Goal: Book appointment/travel/reservation

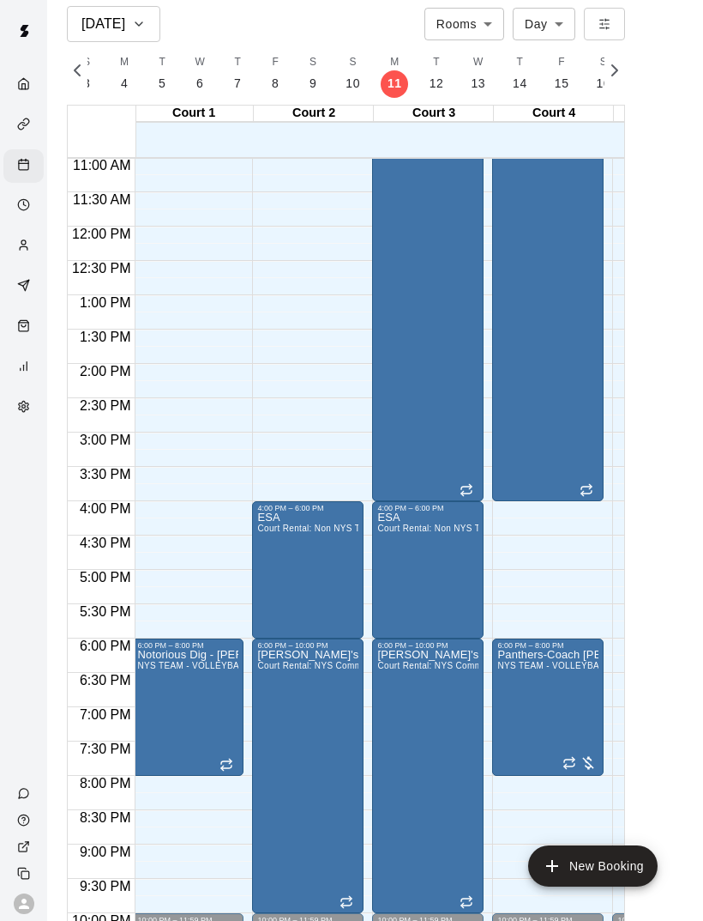
scroll to position [749, 3]
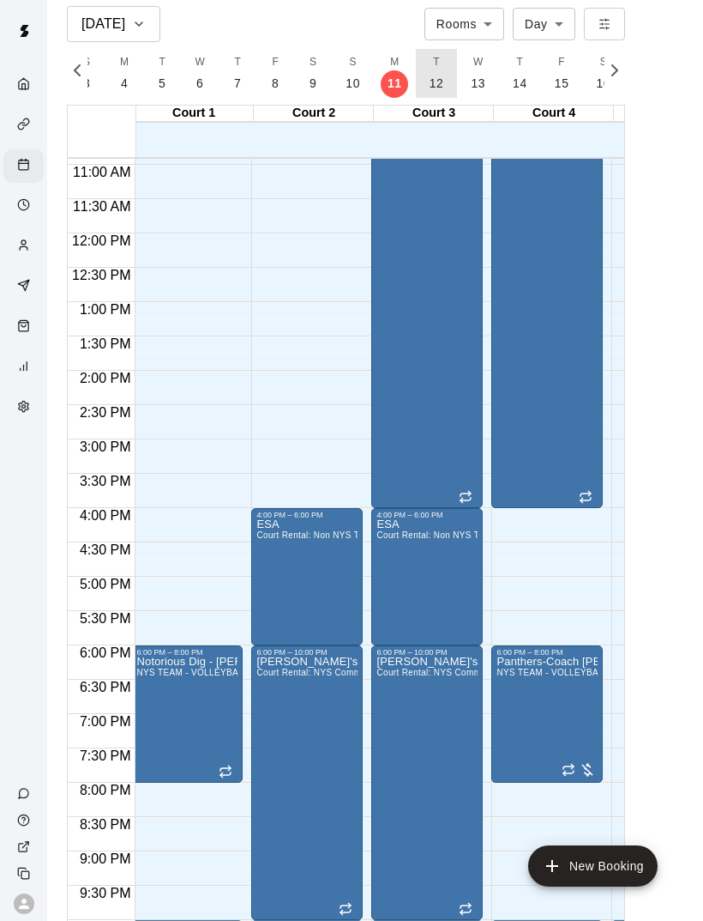
click at [433, 82] on p "12" at bounding box center [437, 84] width 15 height 18
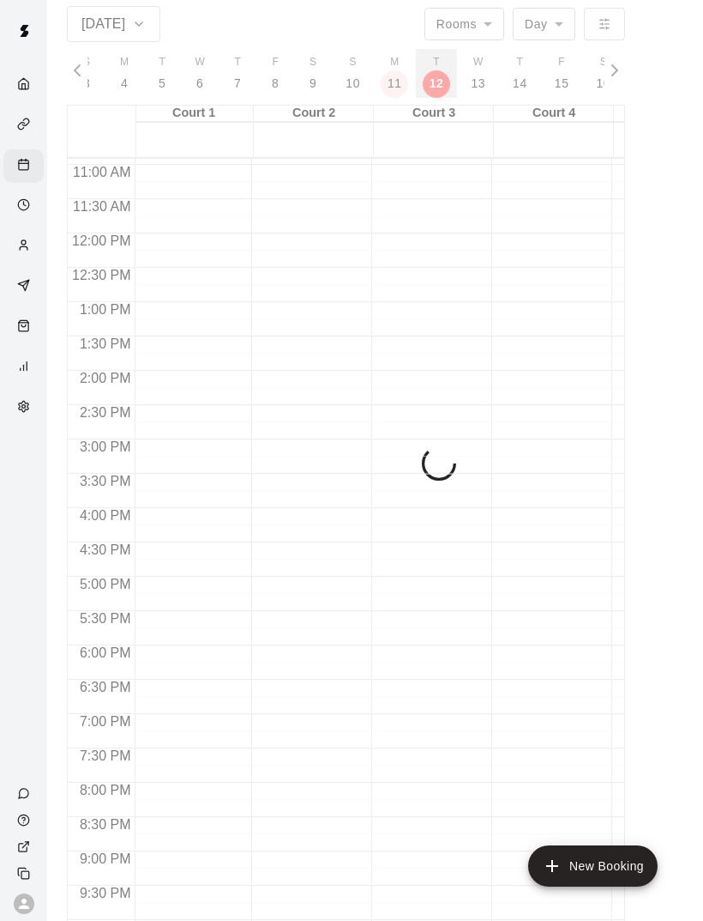
click at [433, 82] on p "12" at bounding box center [437, 84] width 15 height 18
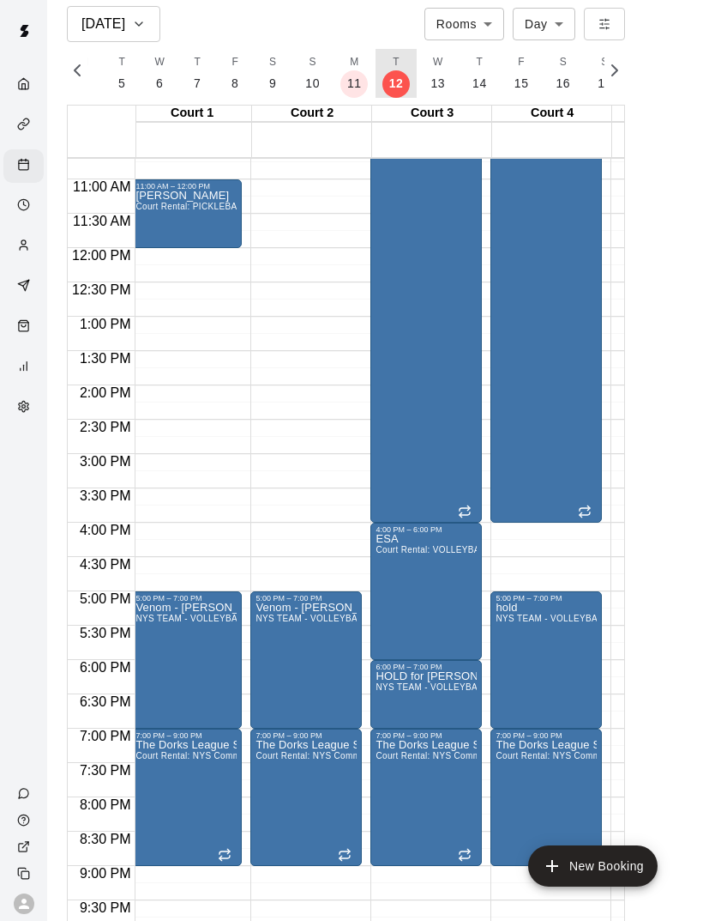
scroll to position [0, 0]
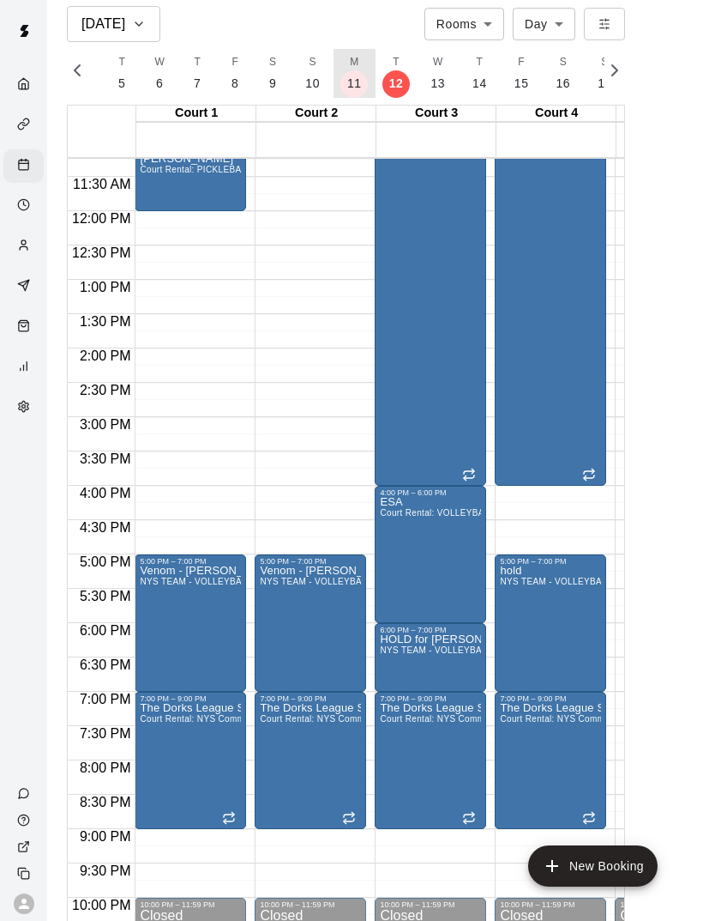
click at [348, 94] on button "M 11" at bounding box center [355, 73] width 42 height 49
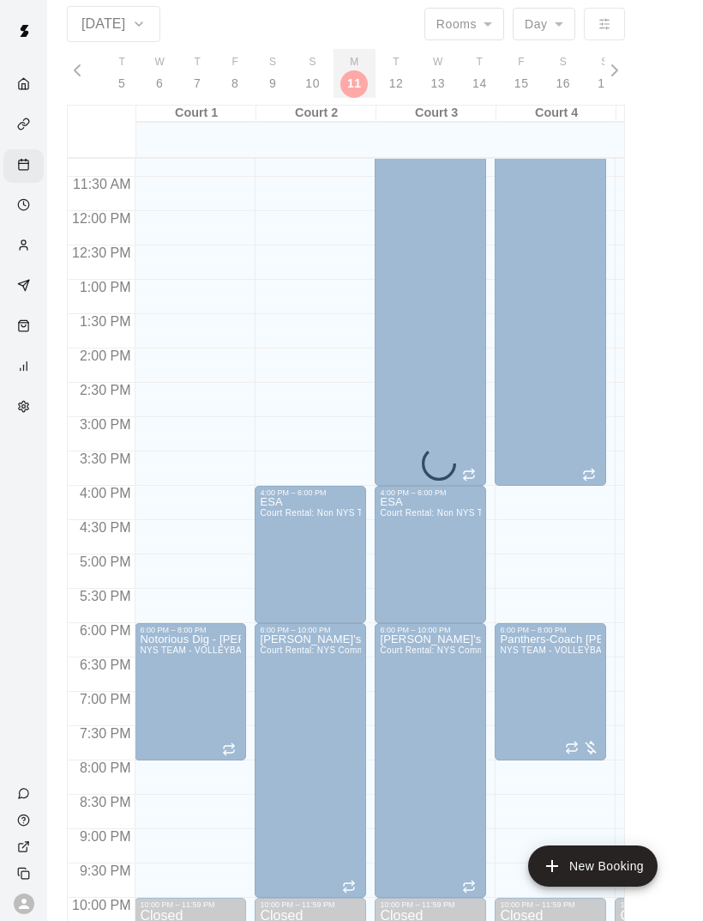
click at [349, 87] on button "M 11" at bounding box center [355, 73] width 42 height 49
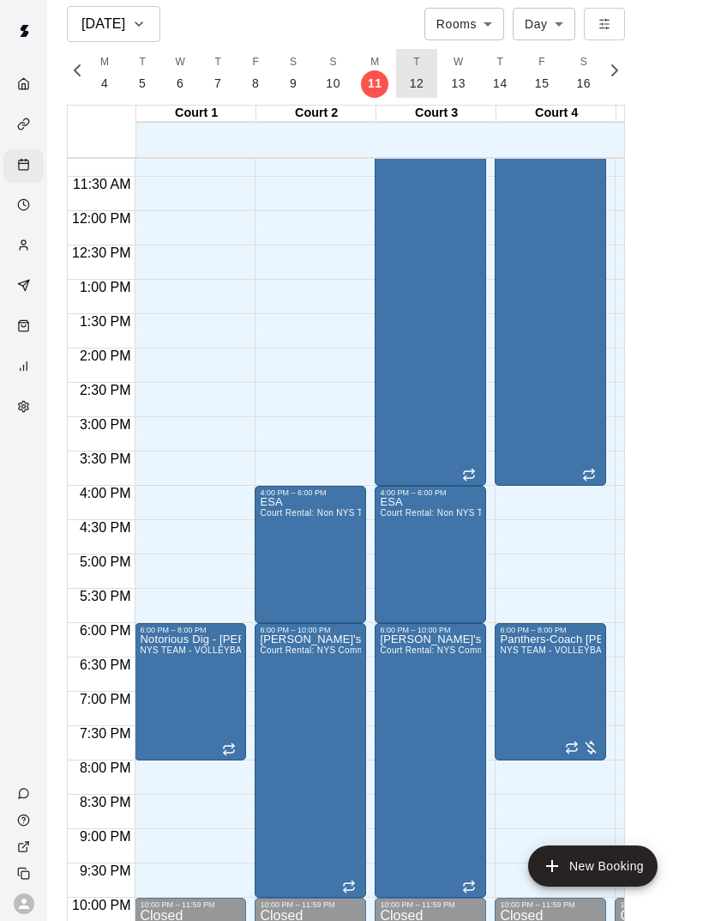
click at [415, 81] on p "12" at bounding box center [417, 84] width 15 height 18
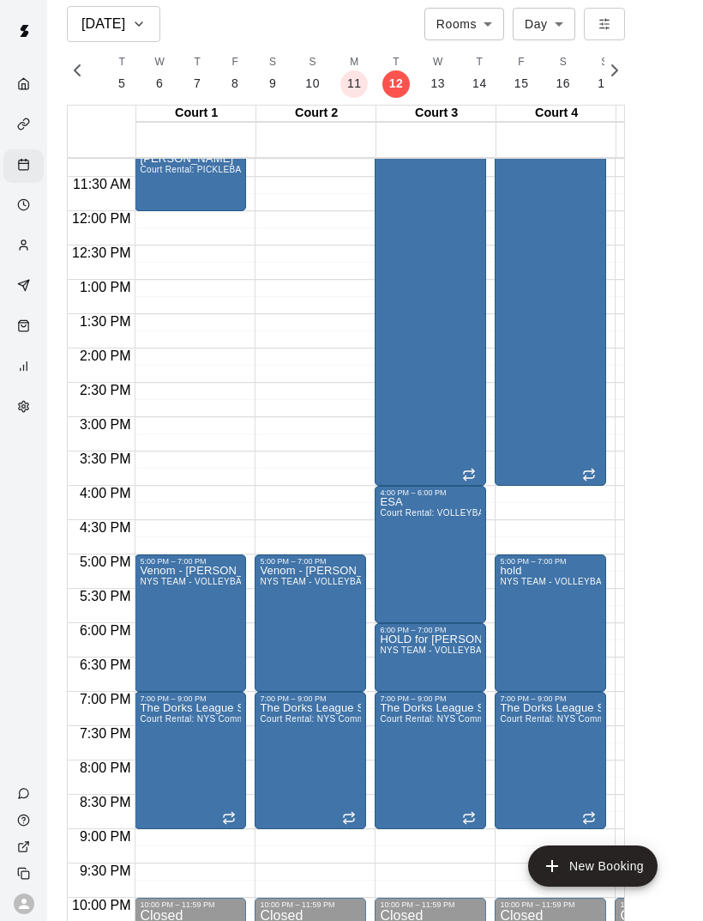
click at [442, 91] on button "W 13" at bounding box center [438, 73] width 42 height 49
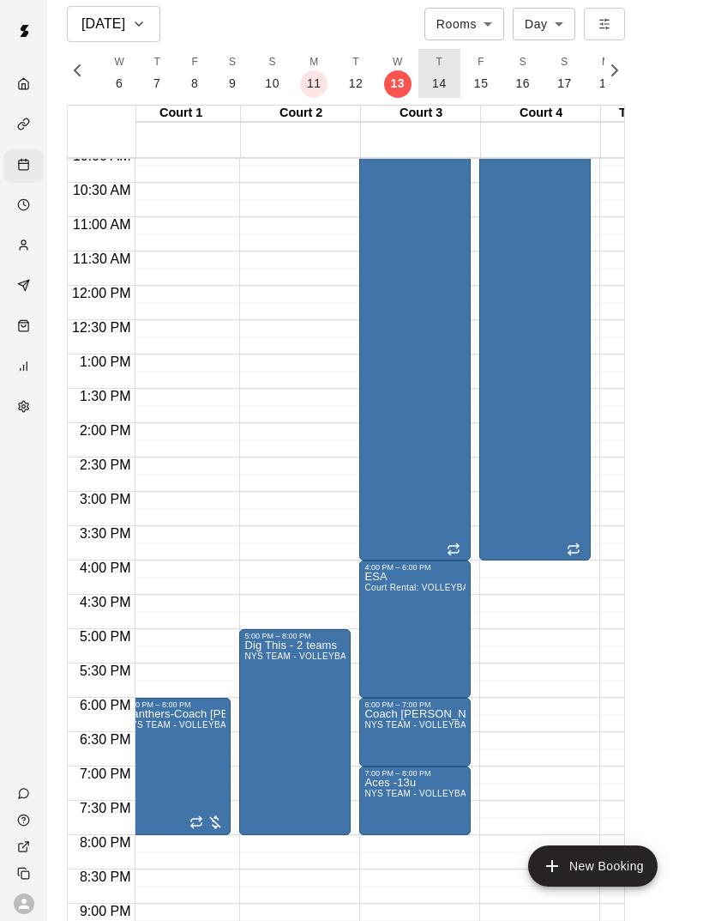
click at [436, 76] on p "14" at bounding box center [439, 84] width 15 height 18
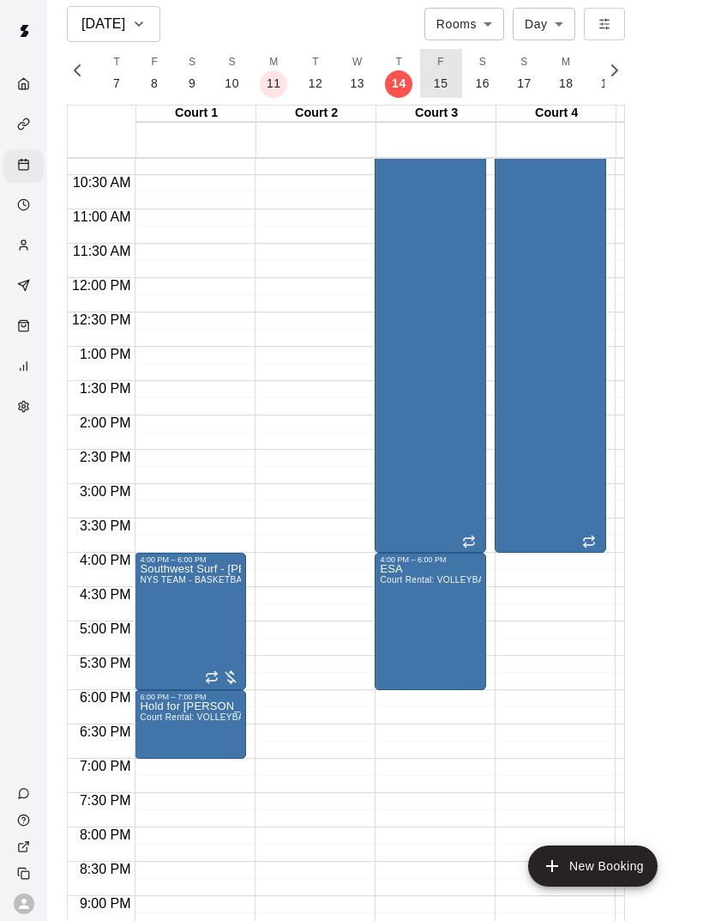
click at [438, 83] on p "15" at bounding box center [441, 84] width 15 height 18
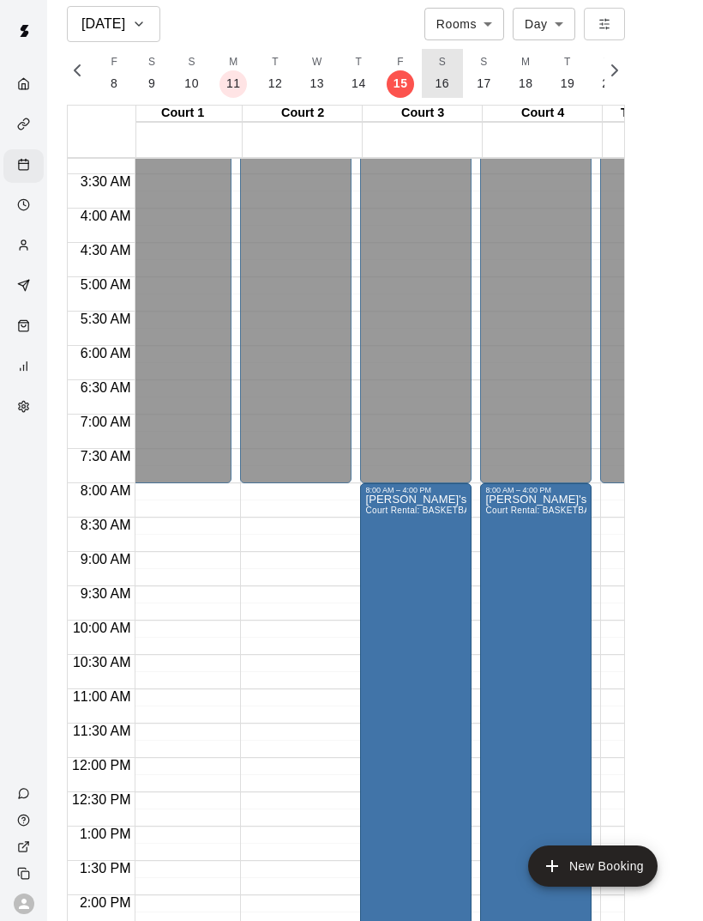
click at [433, 70] on button "S 16" at bounding box center [443, 73] width 42 height 49
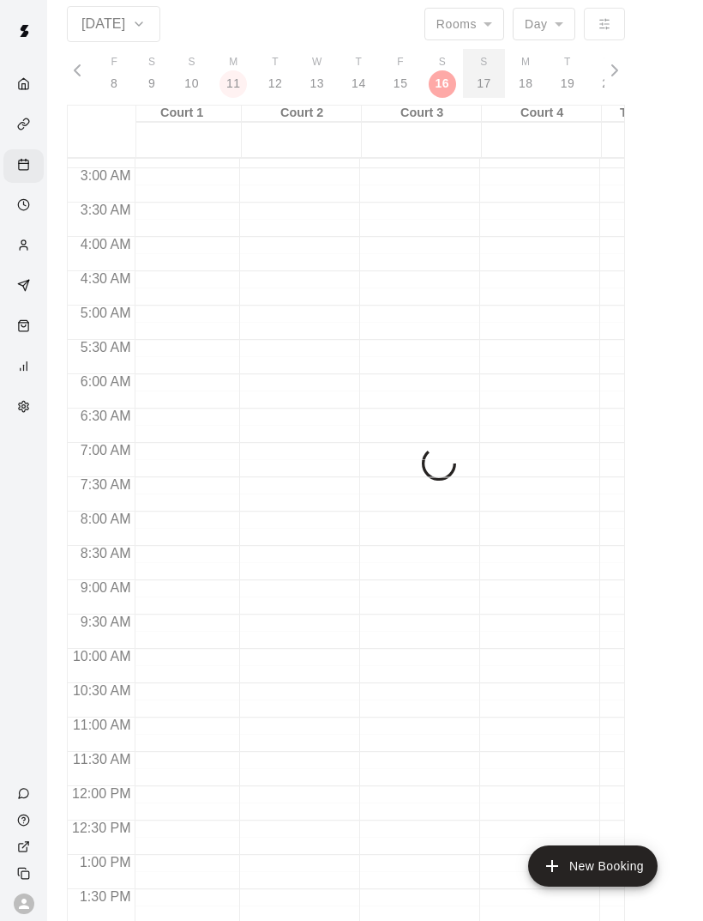
click at [463, 82] on button "S 17" at bounding box center [484, 73] width 42 height 49
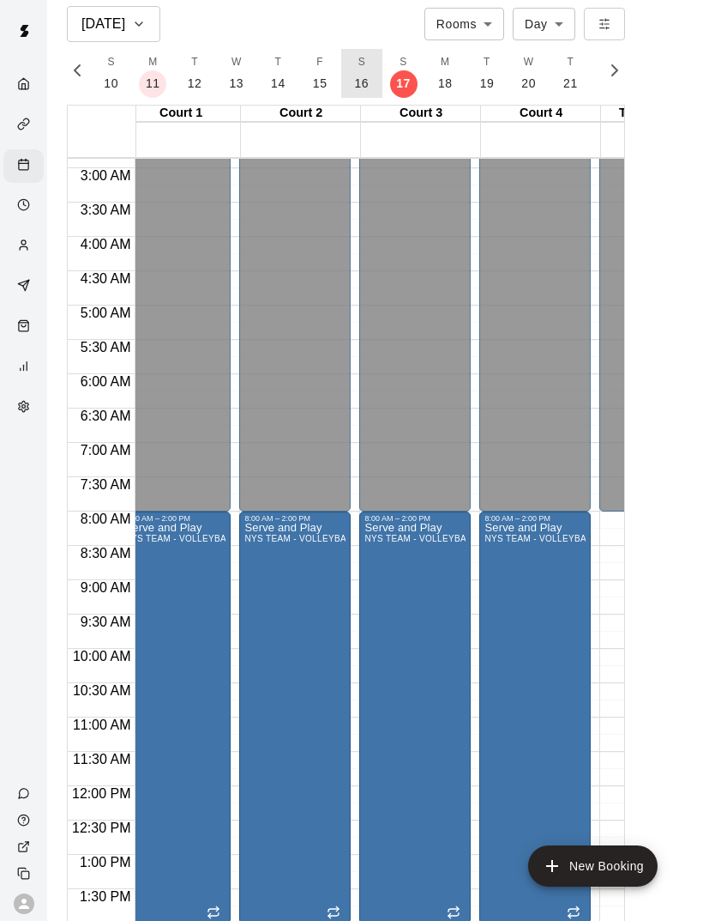
click at [347, 91] on button "S 16" at bounding box center [362, 73] width 42 height 49
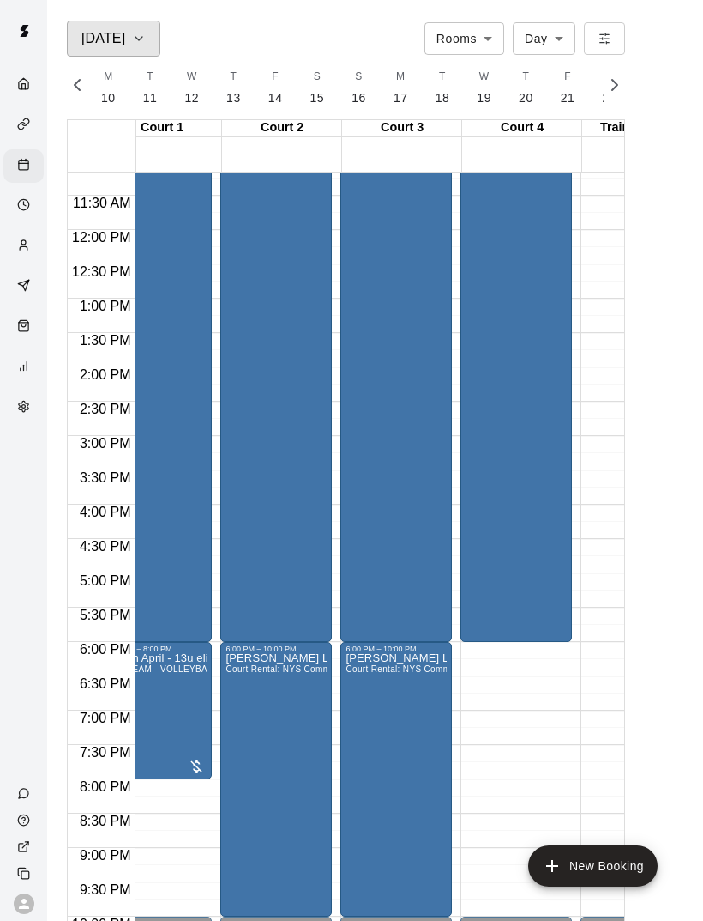
click at [94, 56] on button "[DATE]" at bounding box center [114, 39] width 94 height 36
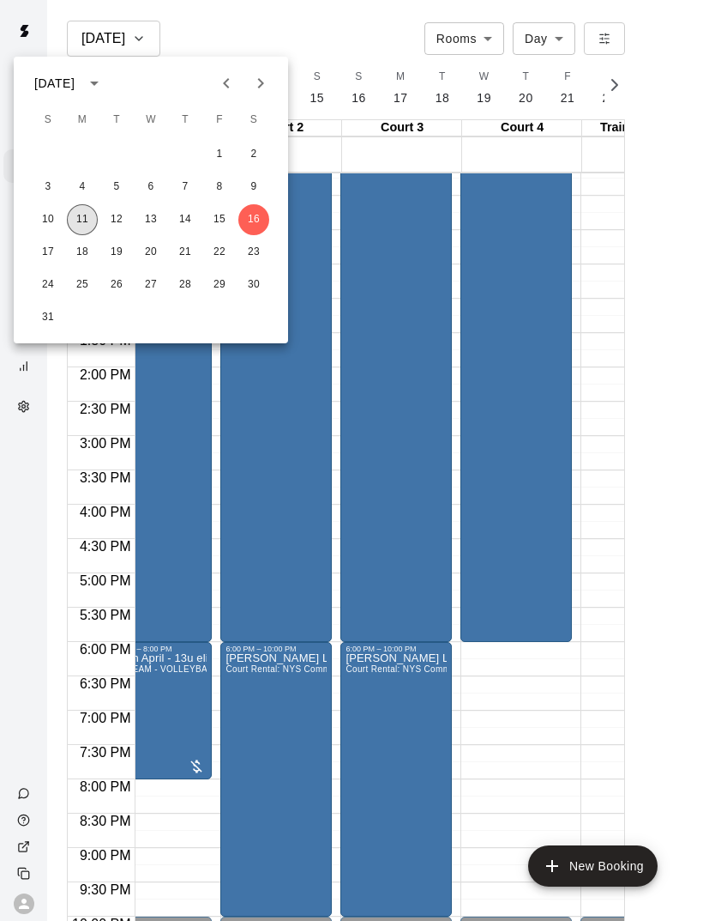
click at [87, 226] on button "11" at bounding box center [82, 219] width 31 height 31
